Goal: Task Accomplishment & Management: Manage account settings

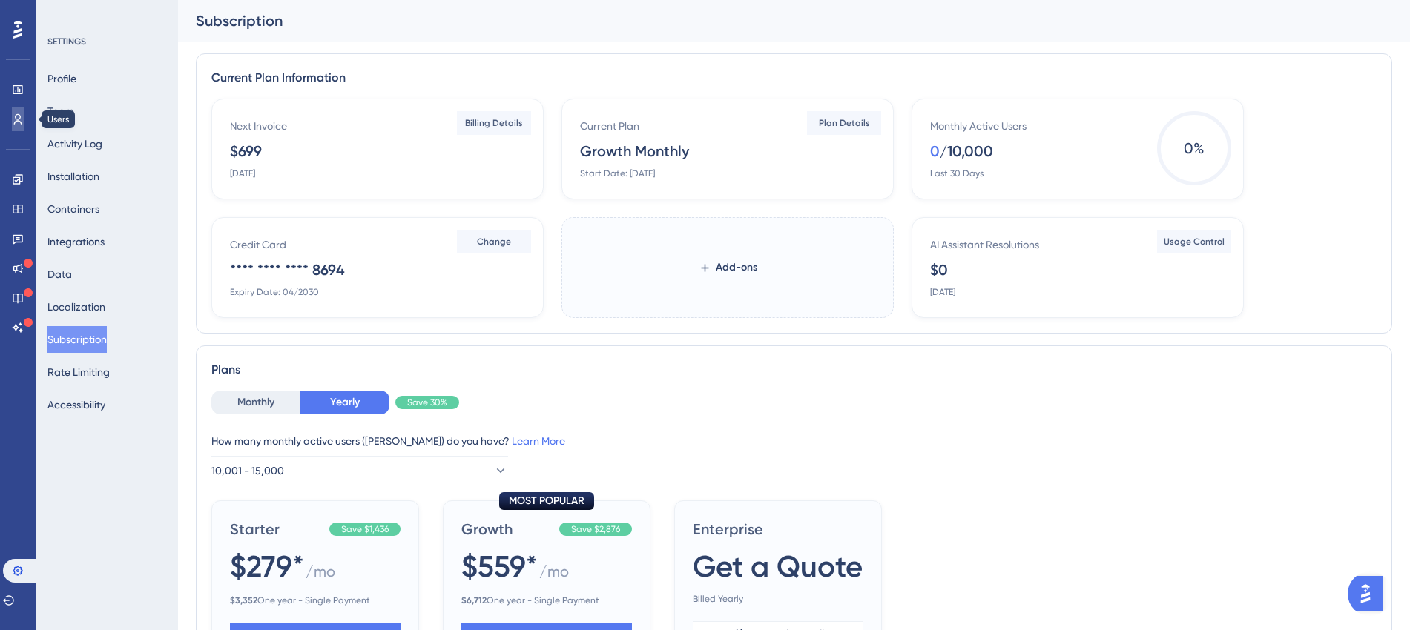
click at [16, 116] on icon at bounding box center [18, 119] width 8 height 10
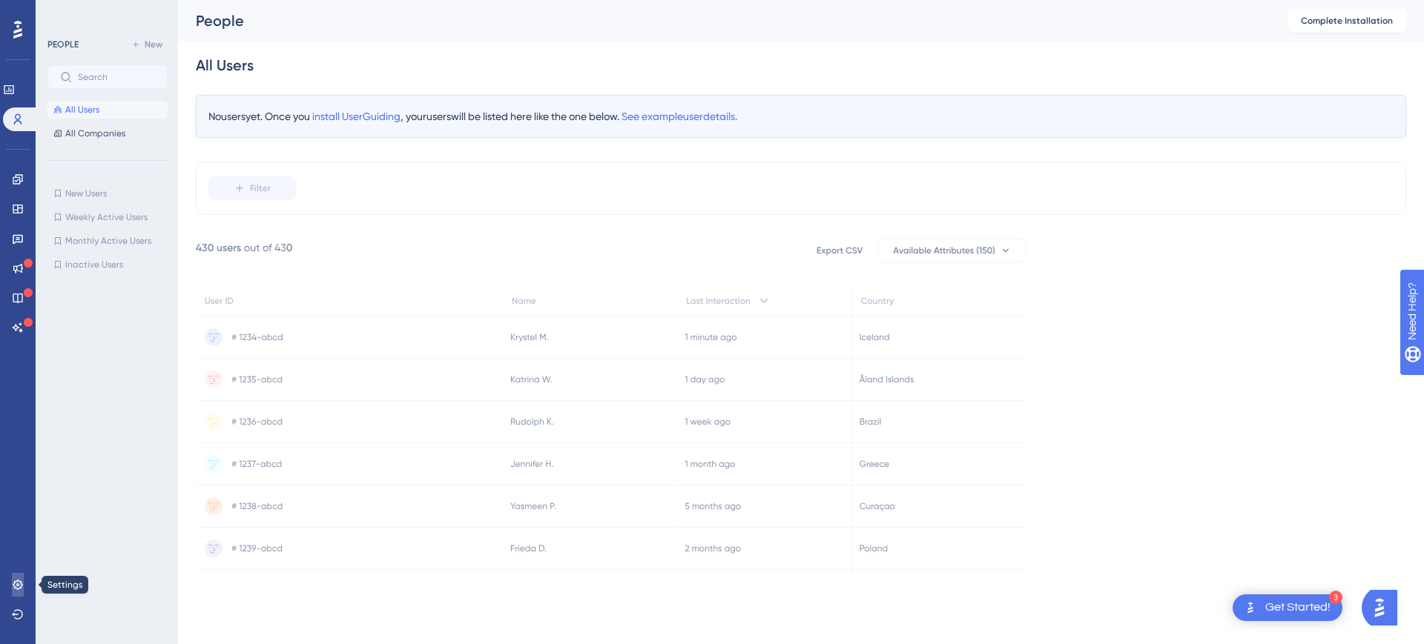
click at [12, 584] on icon at bounding box center [18, 585] width 12 height 12
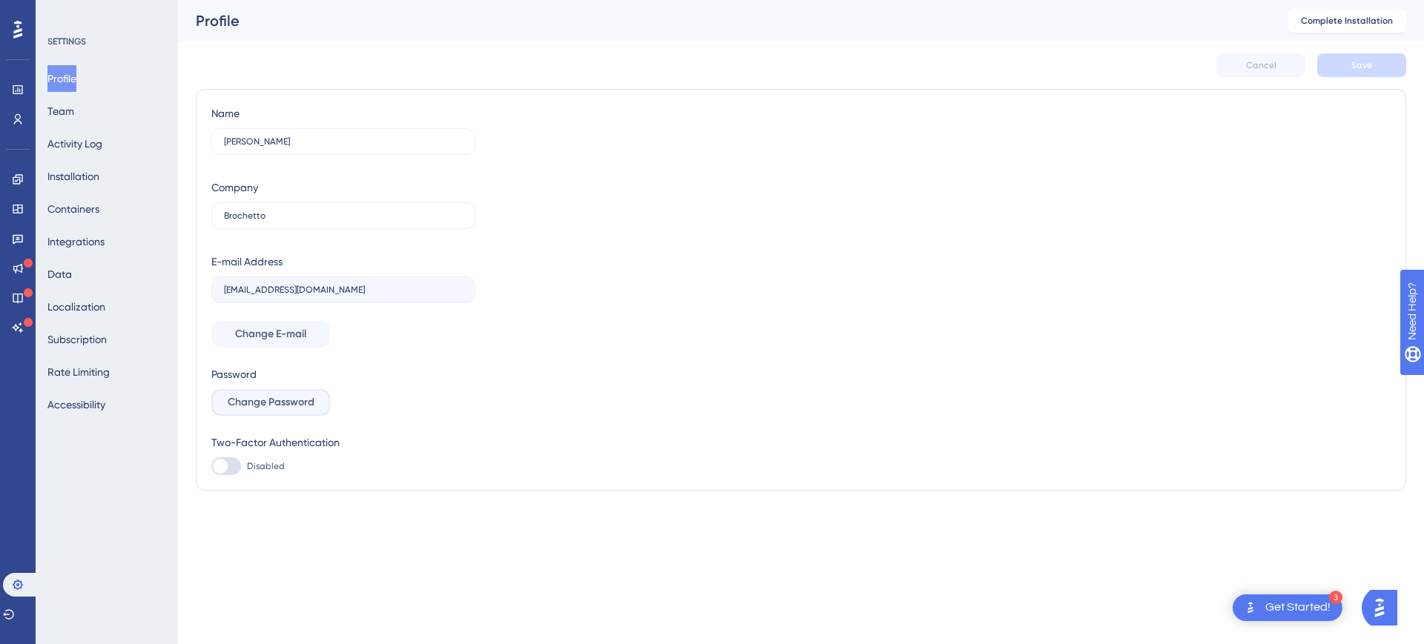
click at [288, 407] on span "Change Password" at bounding box center [271, 403] width 87 height 18
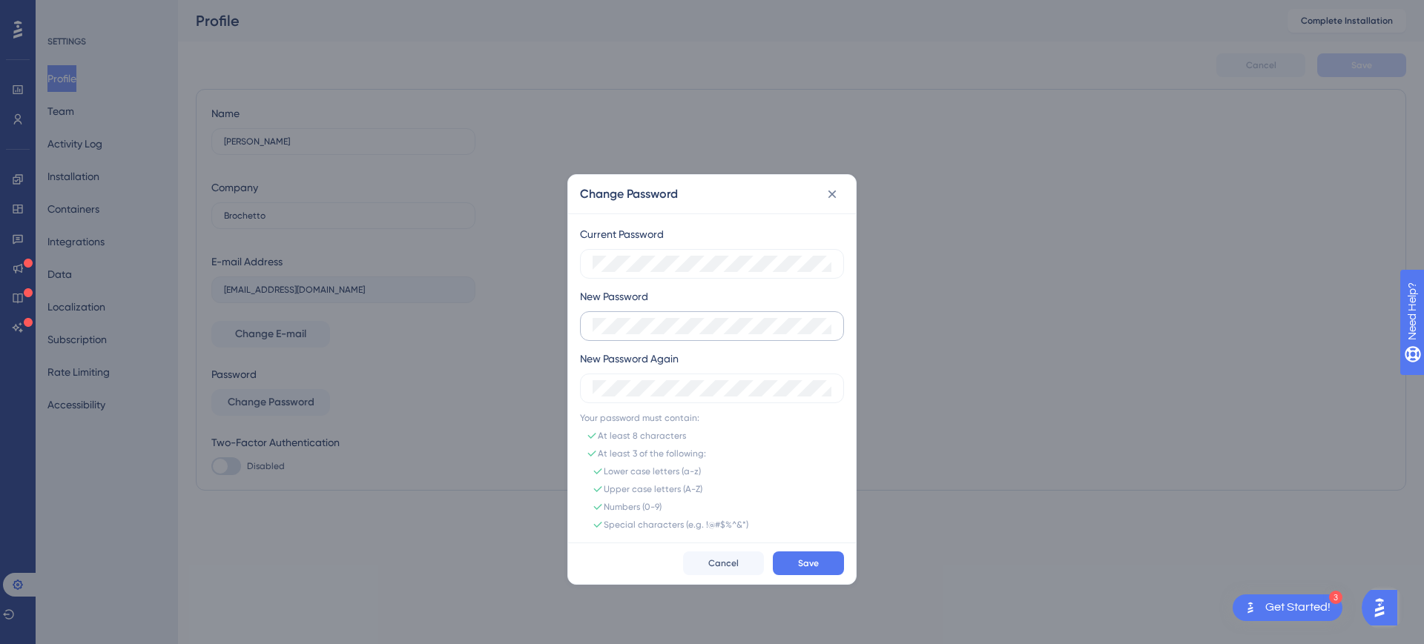
drag, startPoint x: 716, startPoint y: 314, endPoint x: 591, endPoint y: 323, distance: 124.9
click at [591, 323] on label at bounding box center [712, 326] width 264 height 30
click at [515, 384] on div "Change Password Current Password New Password New Password Again Your password …" at bounding box center [712, 322] width 1424 height 644
click at [555, 391] on div "Change Password Current Password New Password New Password Again Your password …" at bounding box center [712, 322] width 1424 height 644
click at [553, 354] on div "Change Password Current Password New Password New Password Again Your password …" at bounding box center [712, 322] width 1424 height 644
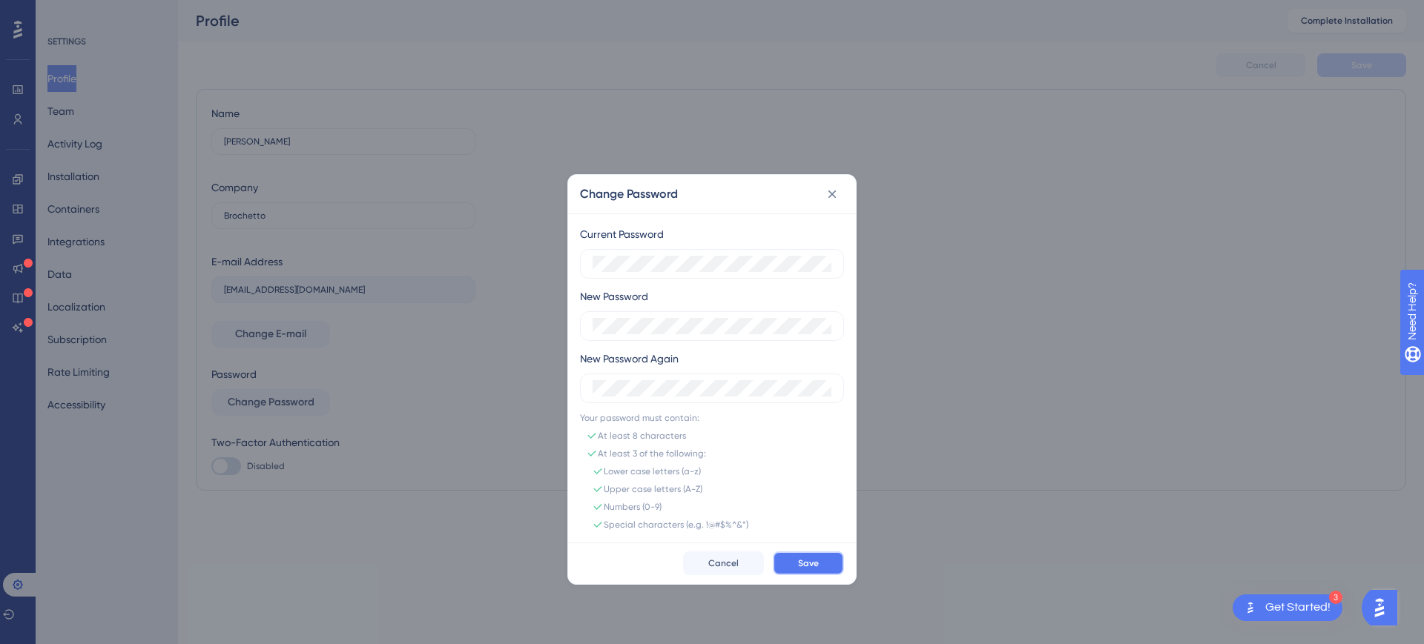
click at [828, 564] on button "Save" at bounding box center [808, 564] width 71 height 24
